Goal: Navigation & Orientation: Locate item on page

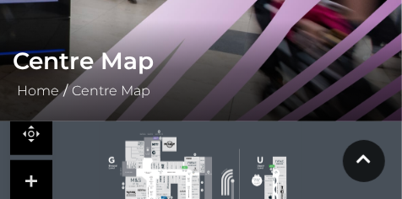
scroll to position [350, 0]
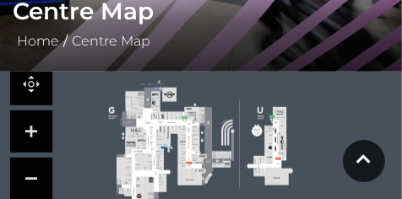
click at [162, 130] on polygon at bounding box center [160, 154] width 87 height 100
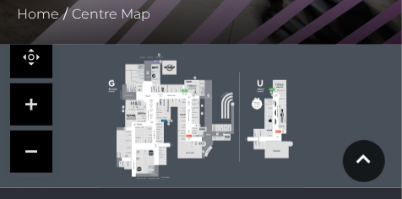
scroll to position [414, 0]
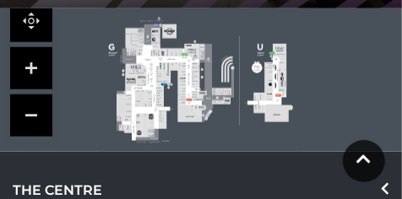
click at [32, 69] on link at bounding box center [31, 68] width 42 height 42
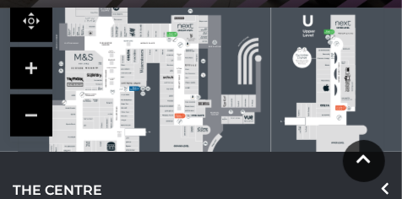
click at [32, 69] on link at bounding box center [31, 68] width 42 height 42
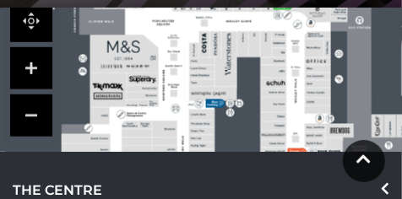
drag, startPoint x: 117, startPoint y: 96, endPoint x: 263, endPoint y: 104, distance: 145.4
click at [263, 104] on rect at bounding box center [335, 88] width 660 height 465
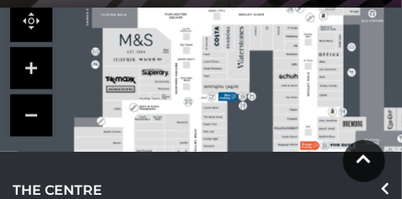
drag, startPoint x: 279, startPoint y: 81, endPoint x: 280, endPoint y: 68, distance: 13.5
click at [280, 72] on rect at bounding box center [286, 77] width 26 height 10
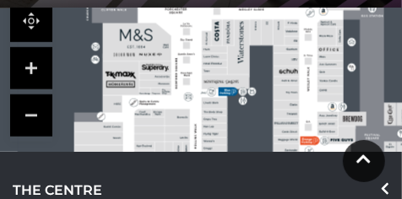
click at [41, 119] on link at bounding box center [31, 116] width 42 height 42
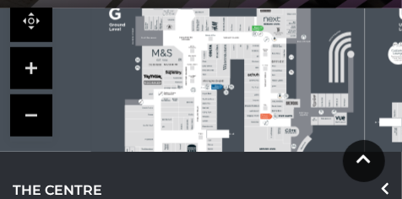
click at [28, 68] on link at bounding box center [31, 68] width 42 height 42
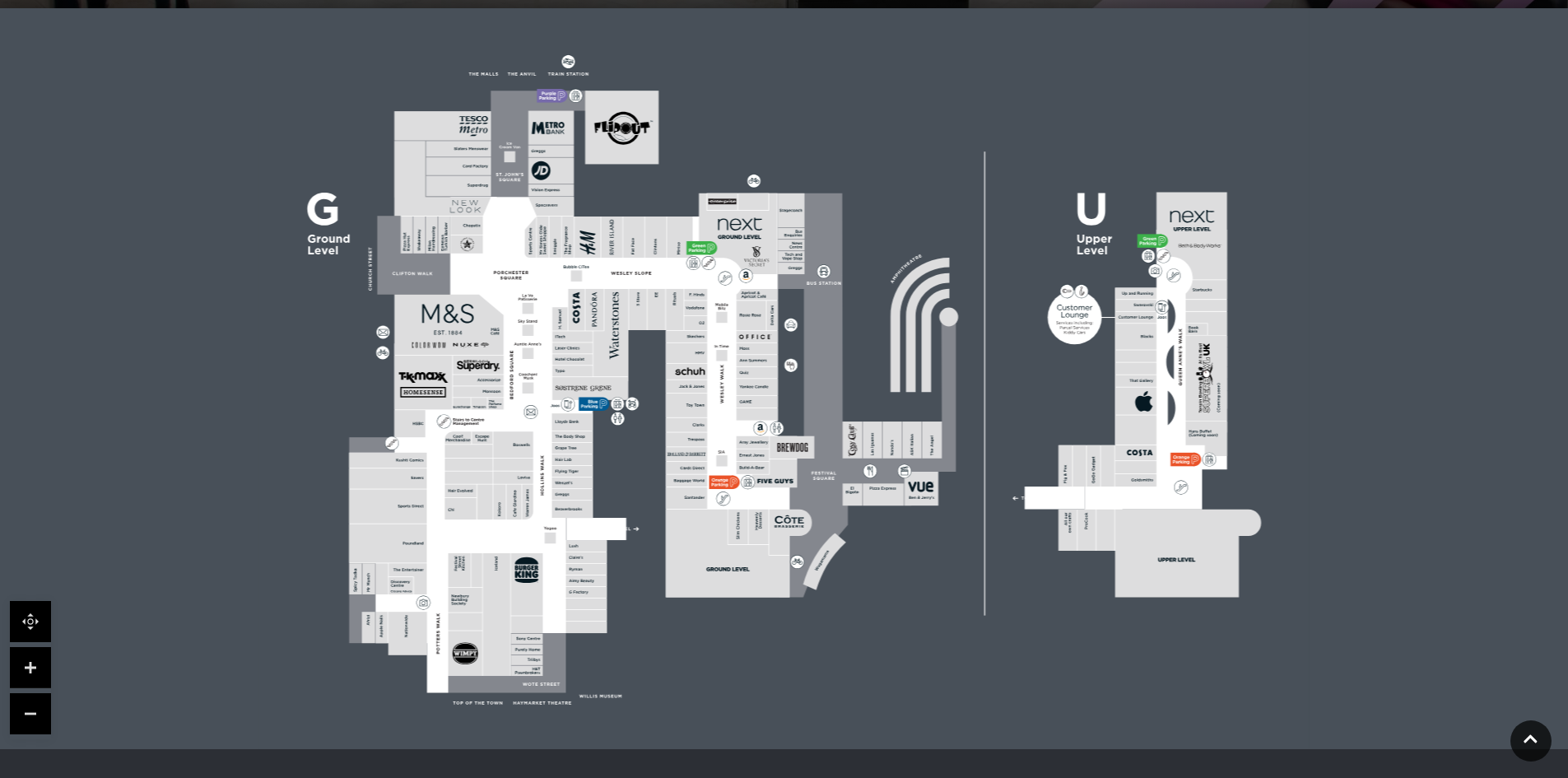
click at [32, 388] on link at bounding box center [30, 668] width 41 height 41
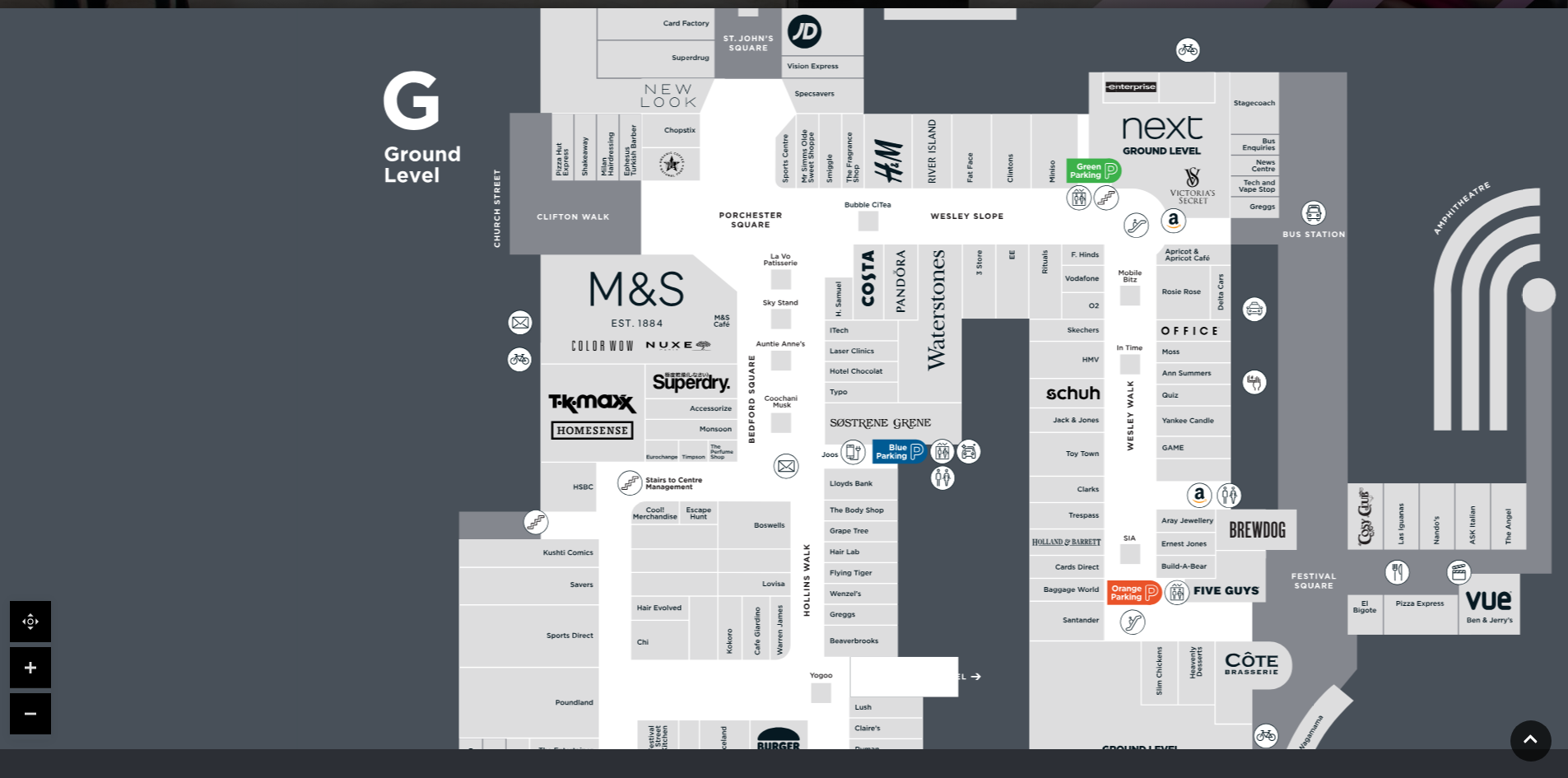
drag, startPoint x: 585, startPoint y: 533, endPoint x: 1043, endPoint y: 561, distance: 458.9
click at [783, 388] on rect at bounding box center [1066, 566] width 74 height 22
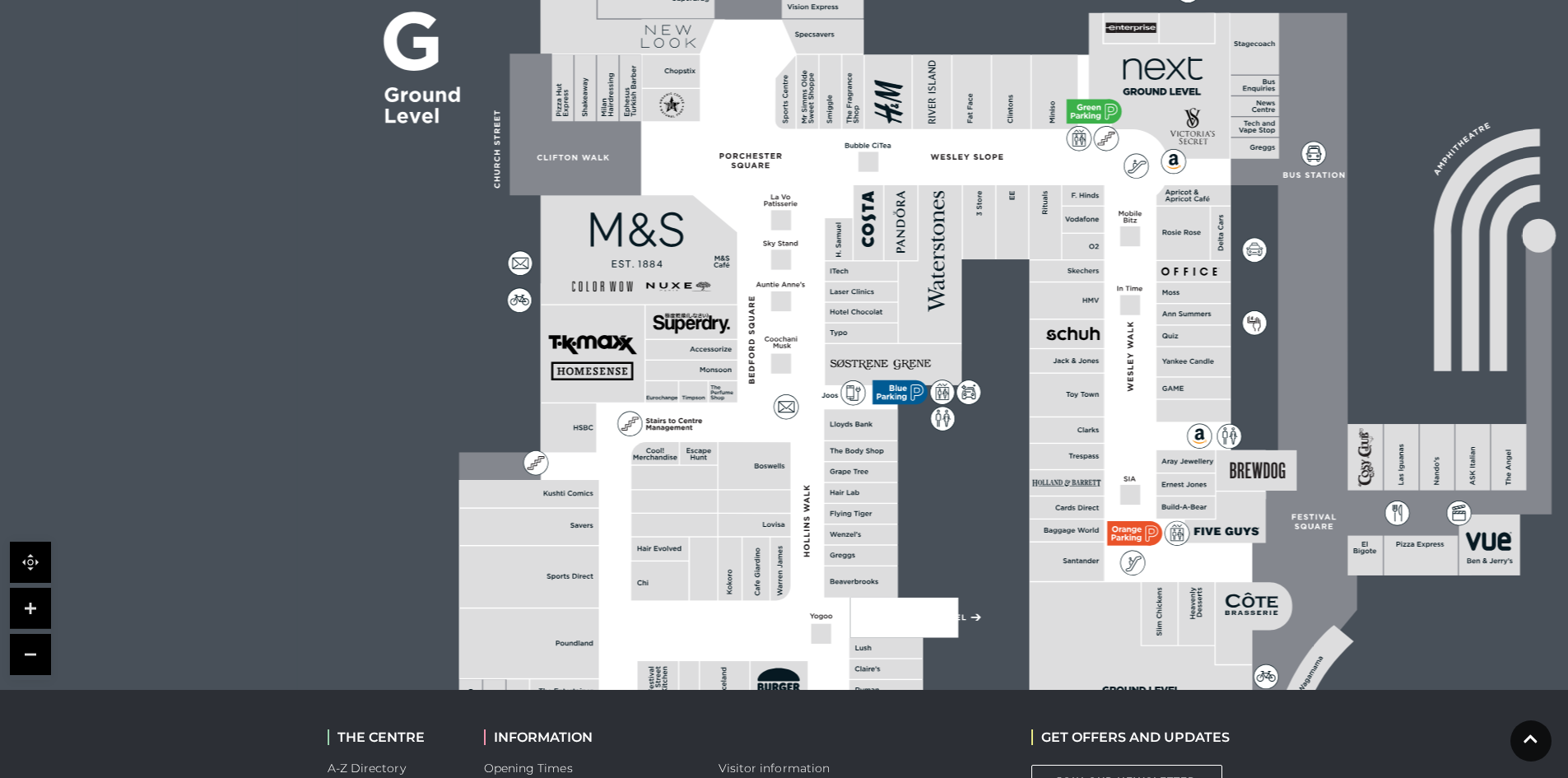
scroll to position [486, 0]
